Goal: Task Accomplishment & Management: Complete application form

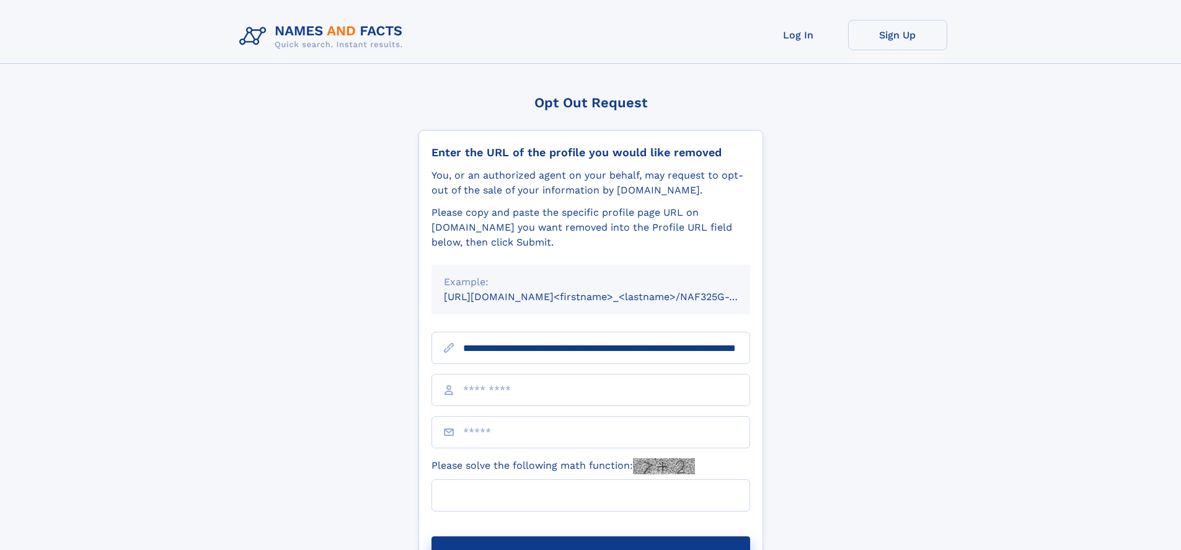
scroll to position [0, 138]
type input "**********"
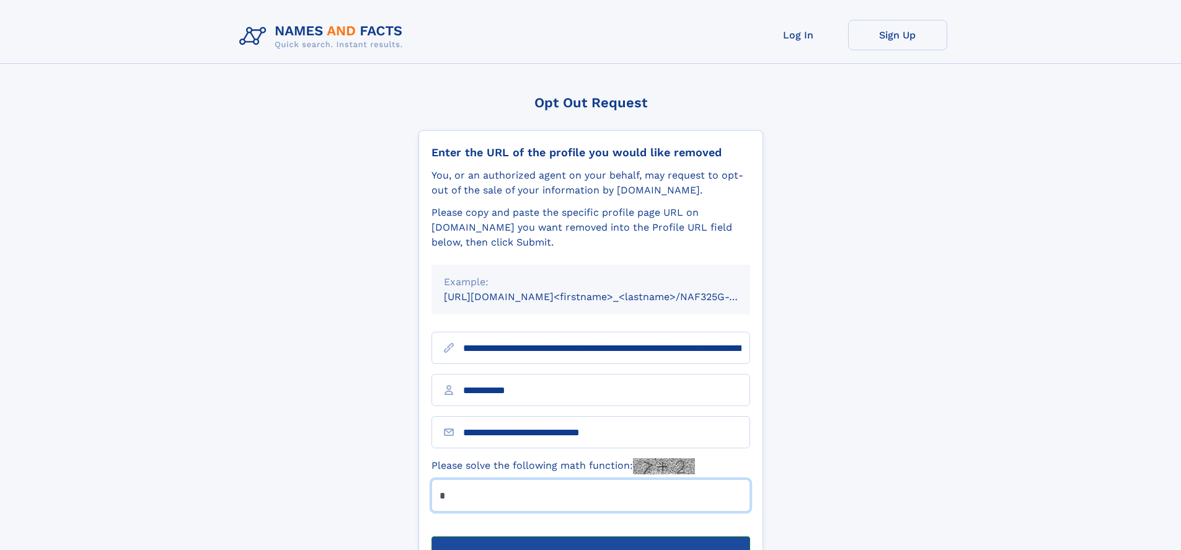
type input "*"
click at [590, 536] on button "Submit Opt Out Request" at bounding box center [591, 556] width 319 height 40
